Goal: Task Accomplishment & Management: Complete application form

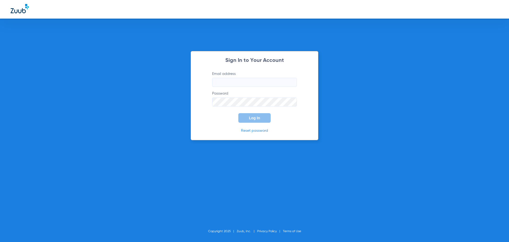
type input "[EMAIL_ADDRESS][DOMAIN_NAME]"
click at [234, 115] on form "Email address [EMAIL_ADDRESS][DOMAIN_NAME] Password Log In" at bounding box center [254, 96] width 101 height 51
click at [248, 116] on button "Log In" at bounding box center [254, 118] width 32 height 10
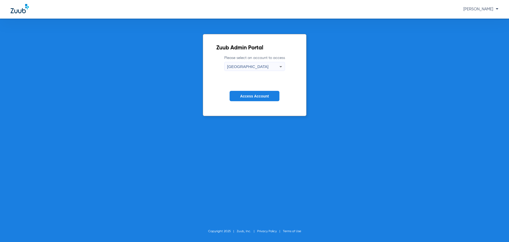
click at [255, 97] on span "Access Account" at bounding box center [254, 96] width 29 height 4
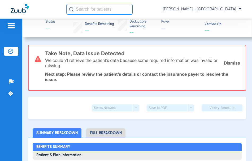
click at [81, 10] on input "text" at bounding box center [99, 9] width 66 height 11
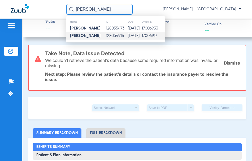
type input "[PERSON_NAME]"
click at [128, 36] on td "[DATE]" at bounding box center [135, 35] width 14 height 7
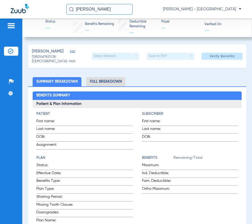
click at [120, 8] on input "[PERSON_NAME]" at bounding box center [99, 9] width 66 height 11
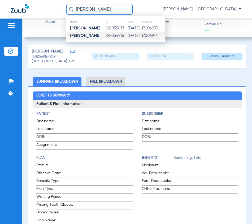
click at [119, 36] on td "128054916" at bounding box center [117, 35] width 22 height 7
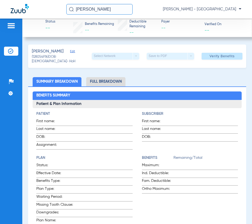
click at [75, 52] on span "Edit" at bounding box center [72, 52] width 5 height 5
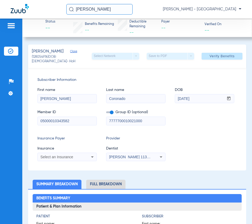
click at [75, 160] on mat-select "Select an Insurance" at bounding box center [66, 157] width 59 height 8
click at [75, 157] on div "Select an Insurance" at bounding box center [61, 157] width 43 height 4
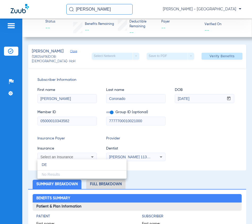
type input "D"
type input "DELTA D"
click at [115, 9] on div at bounding box center [126, 112] width 252 height 224
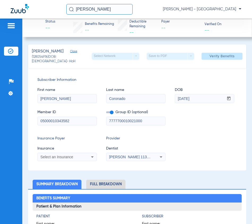
click at [122, 9] on input "[PERSON_NAME]" at bounding box center [99, 9] width 66 height 11
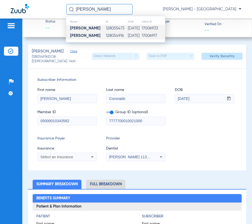
click at [122, 28] on td "128055473" at bounding box center [117, 28] width 22 height 7
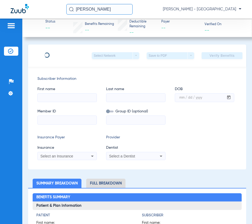
type input "[PERSON_NAME]"
type input "CORONADO"
type input "[DATE]"
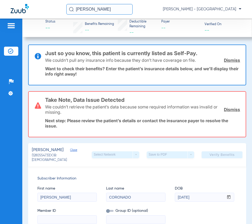
click at [117, 12] on input "[PERSON_NAME]" at bounding box center [99, 9] width 66 height 11
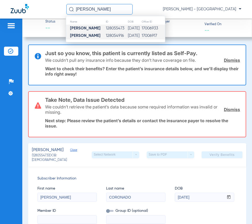
click at [120, 36] on td "128054916" at bounding box center [117, 35] width 22 height 7
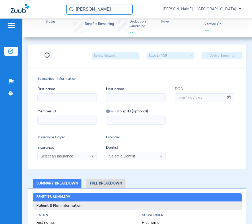
type input "[PERSON_NAME]"
type input "Coronado"
type input "[DATE]"
type input "05000010343582"
type input "7777700010021000"
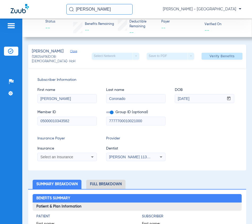
click at [88, 153] on mat-select "Select an Insurance" at bounding box center [66, 157] width 59 height 8
click at [86, 155] on div "Select an Insurance" at bounding box center [67, 157] width 59 height 6
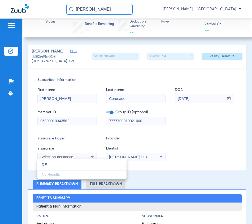
type input "D"
type input "DELTA DENTAL"
drag, startPoint x: 187, startPoint y: 145, endPoint x: 192, endPoint y: 106, distance: 40.1
click at [188, 144] on div at bounding box center [126, 112] width 252 height 224
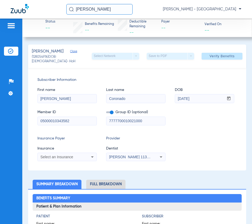
click at [222, 47] on div "[PERSON_NAME] (128054916) DOB: [DEMOGRAPHIC_DATA] - HoH Select Network arrow_dr…" at bounding box center [137, 56] width 218 height 23
click at [220, 56] on span "Verify Benefits" at bounding box center [221, 56] width 25 height 4
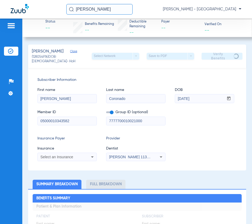
click at [194, 119] on div "Member ID 05000010343582 Group ID (optional) 7777700010021000" at bounding box center [137, 115] width 200 height 20
